Goal: Task Accomplishment & Management: Use online tool/utility

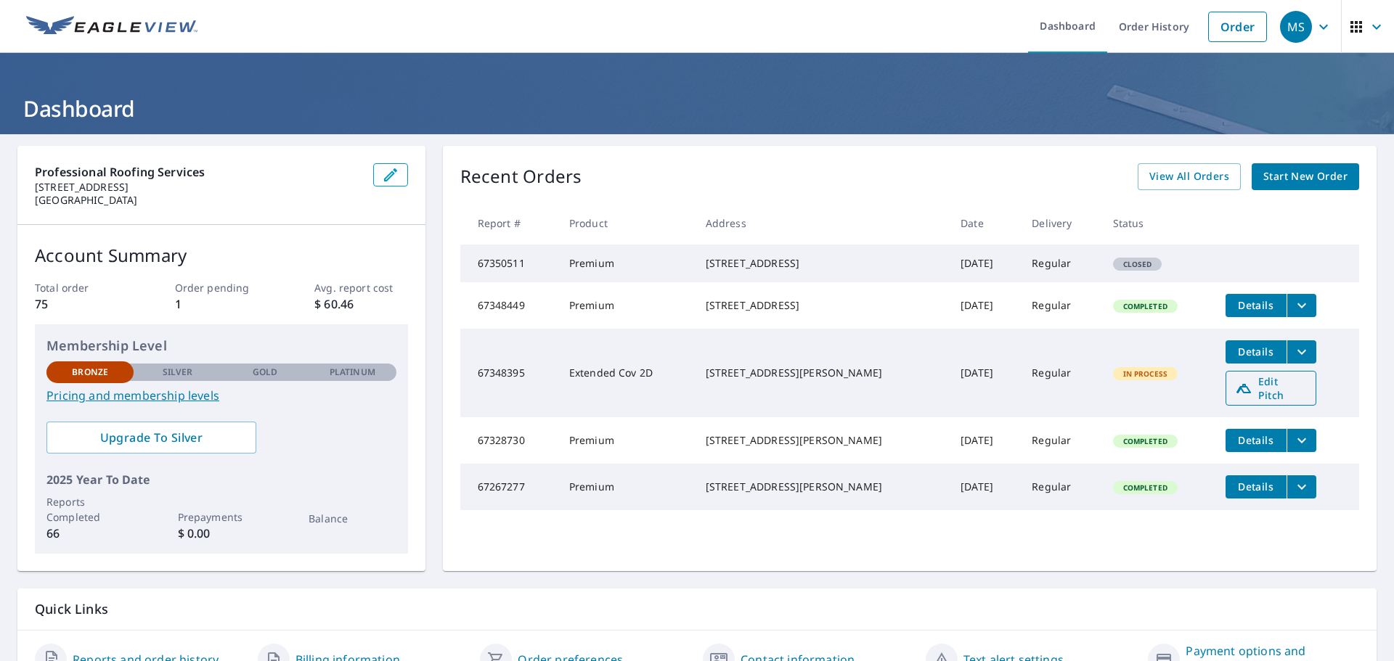
click at [1261, 406] on link "Edit Pitch" at bounding box center [1270, 388] width 91 height 35
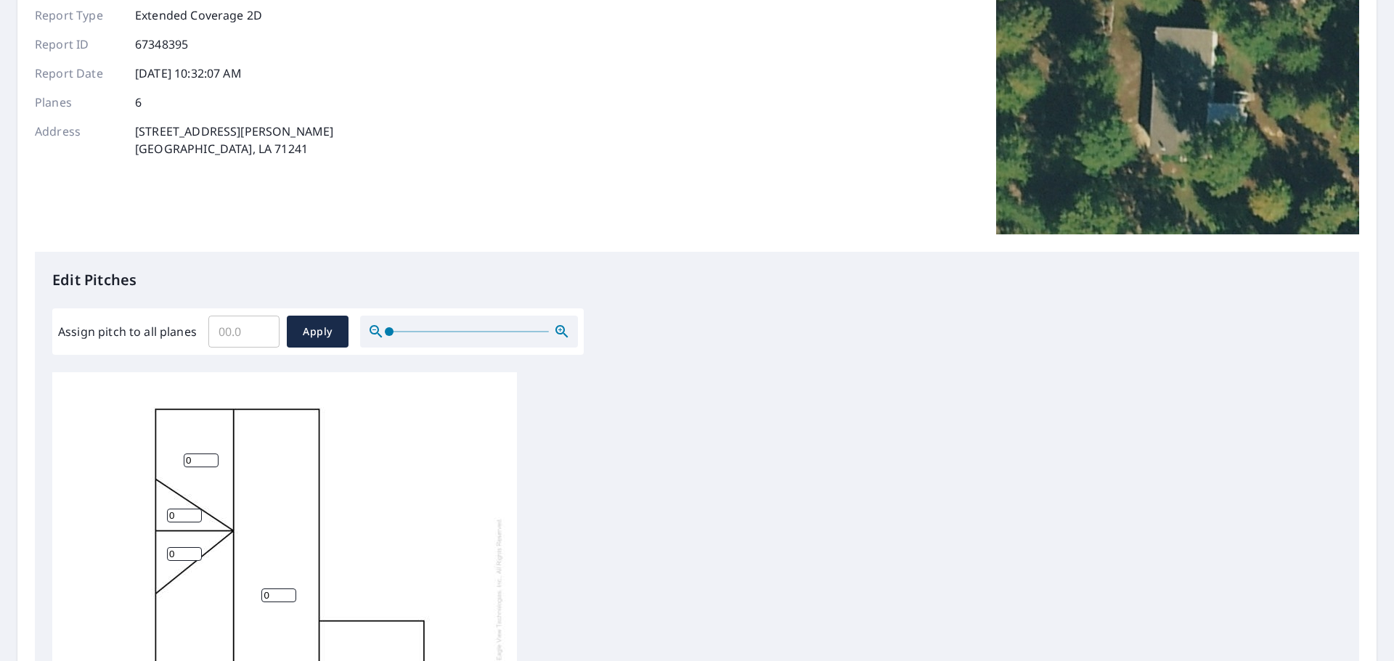
scroll to position [242, 0]
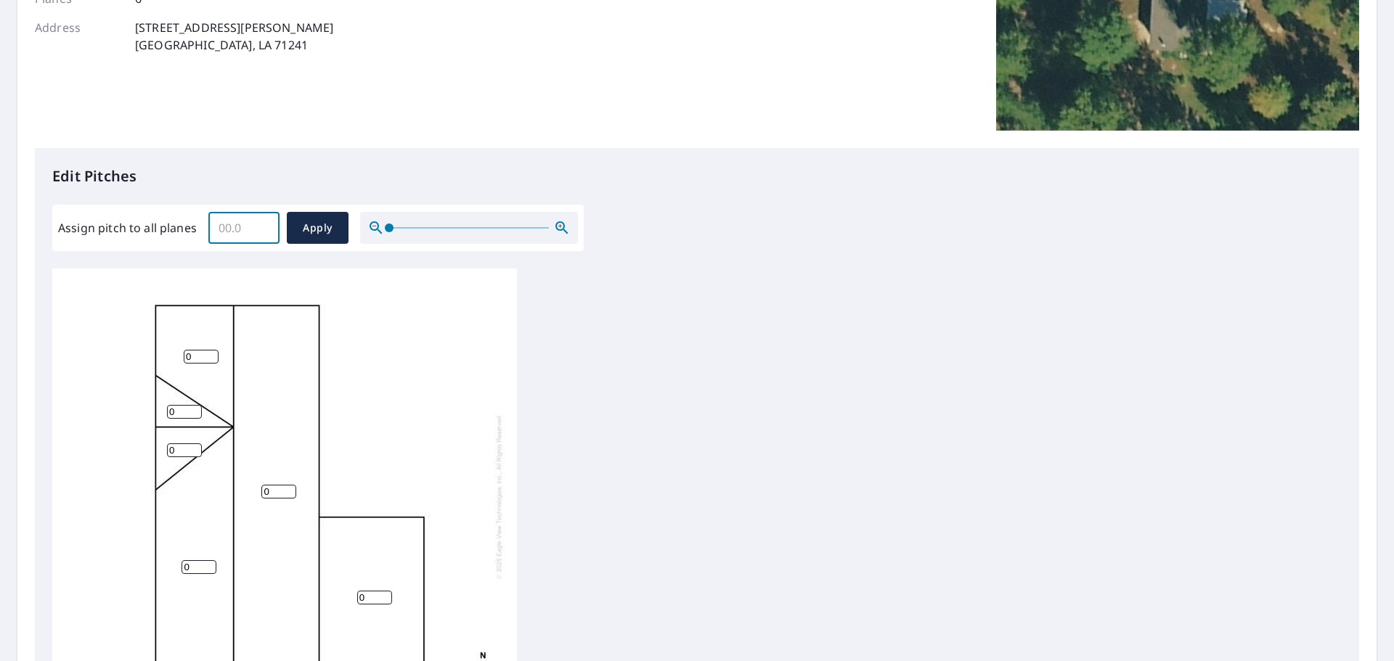
click at [244, 231] on input "Assign pitch to all planes" at bounding box center [243, 228] width 71 height 41
type input "4"
click at [322, 224] on span "Apply" at bounding box center [317, 228] width 38 height 18
type input "4"
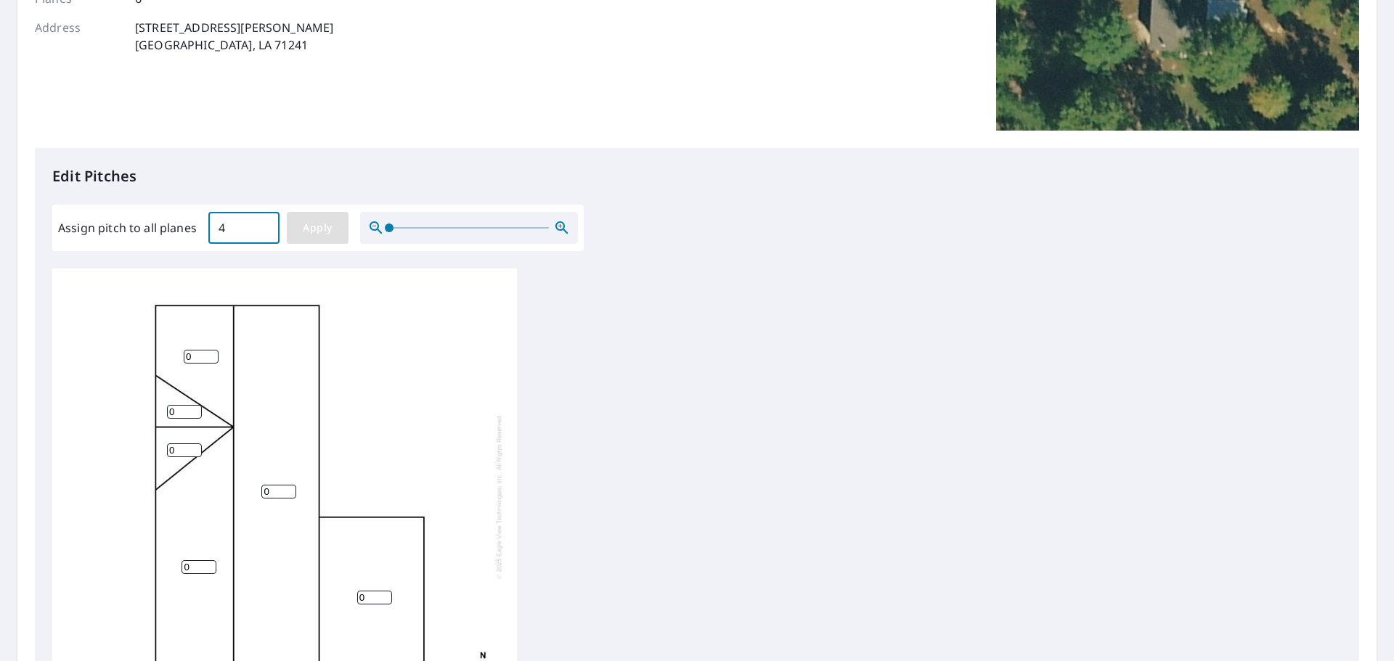
type input "4"
click at [324, 229] on span "Apply" at bounding box center [317, 228] width 38 height 18
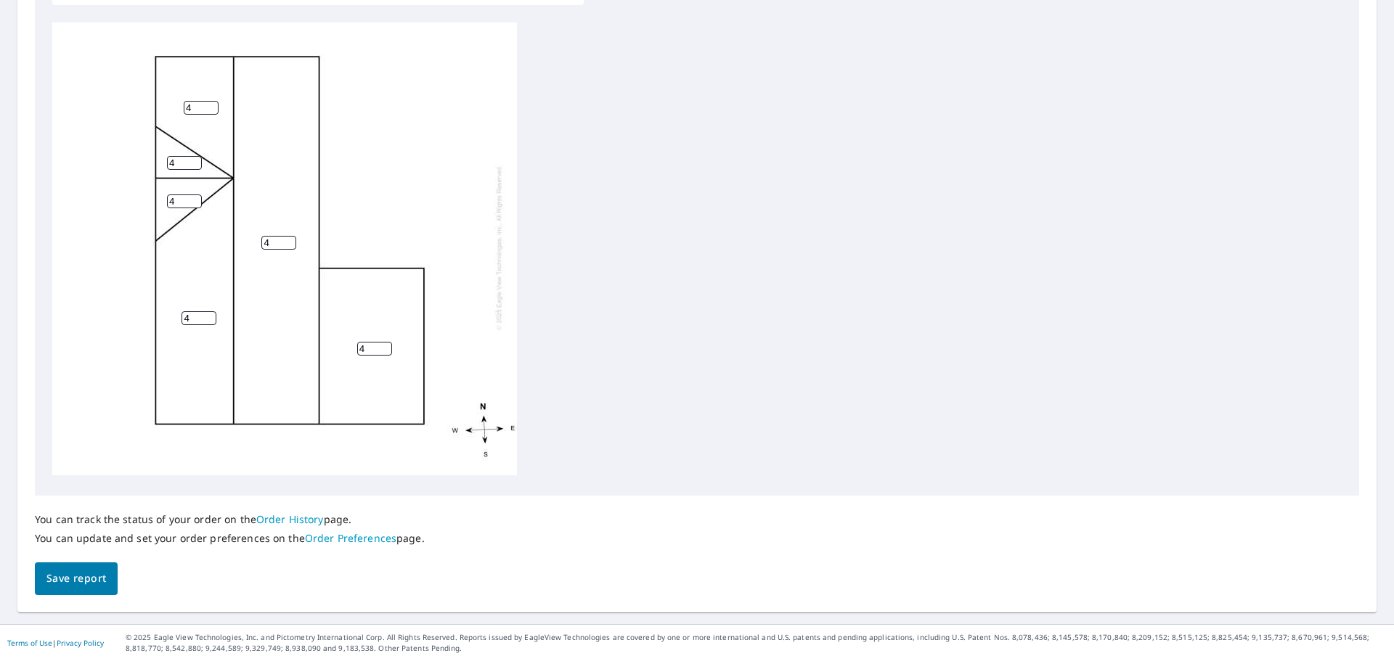
scroll to position [0, 0]
click at [57, 581] on span "Save report" at bounding box center [76, 579] width 60 height 18
click at [84, 571] on span "Save report" at bounding box center [76, 580] width 60 height 18
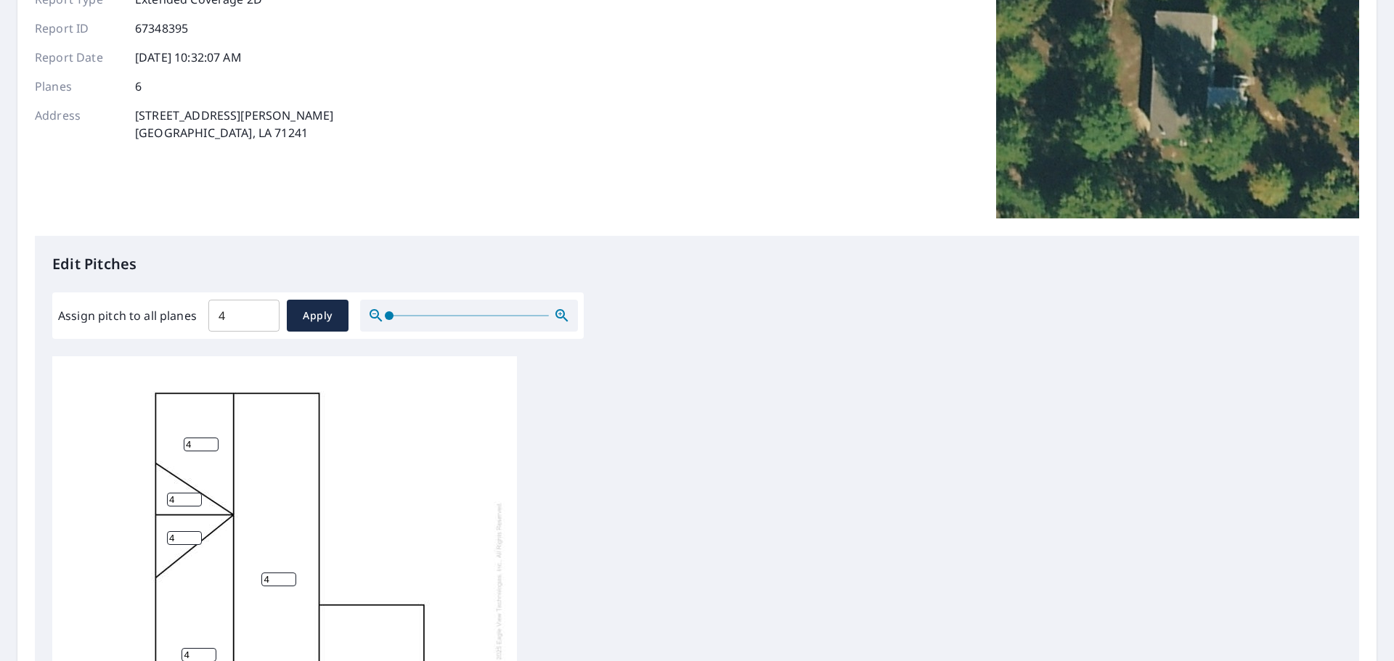
scroll to position [0, 0]
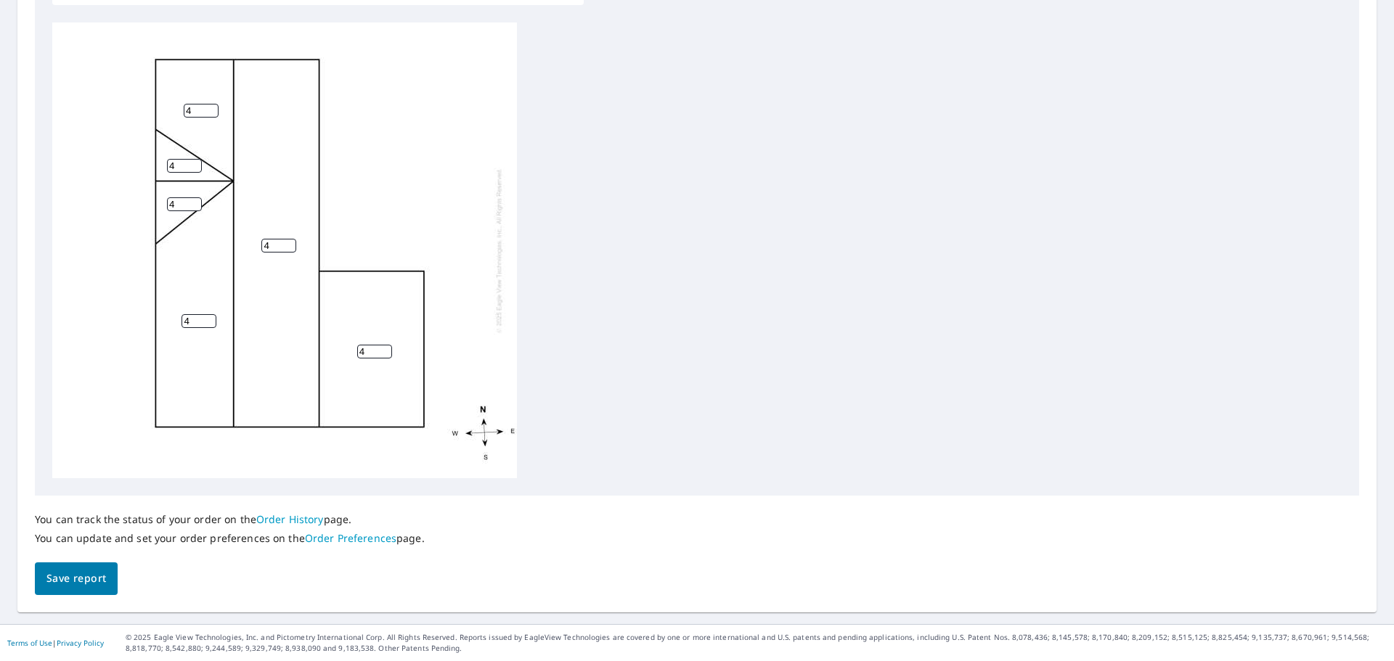
click at [110, 586] on button "Save report" at bounding box center [76, 579] width 83 height 33
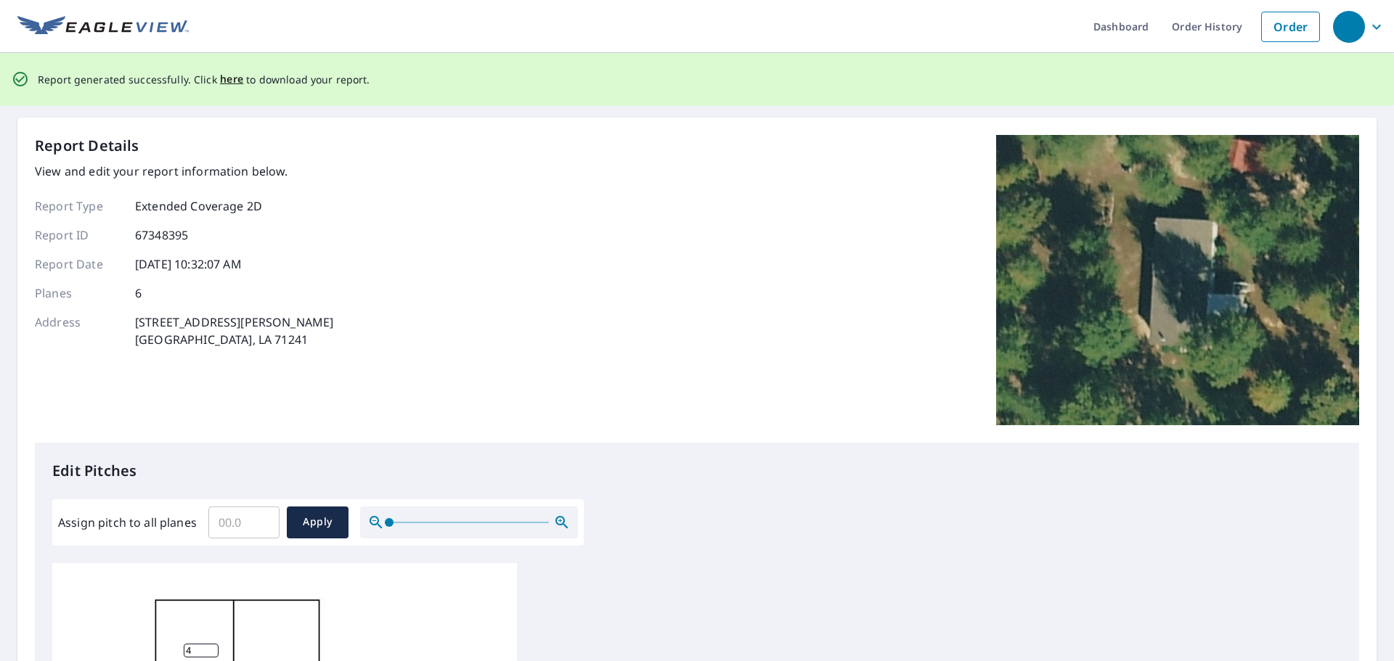
drag, startPoint x: 86, startPoint y: 78, endPoint x: 254, endPoint y: 78, distance: 168.4
click at [87, 81] on p "Report generated successfully. Click here to download your report." at bounding box center [204, 79] width 332 height 18
click at [229, 81] on span "here" at bounding box center [232, 79] width 24 height 18
